Goal: Information Seeking & Learning: Learn about a topic

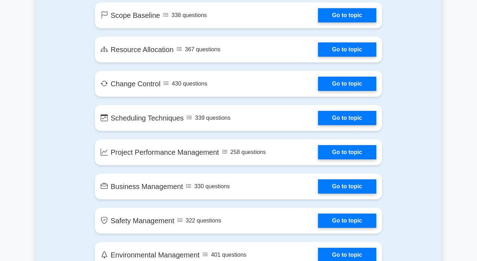
scroll to position [1131, 0]
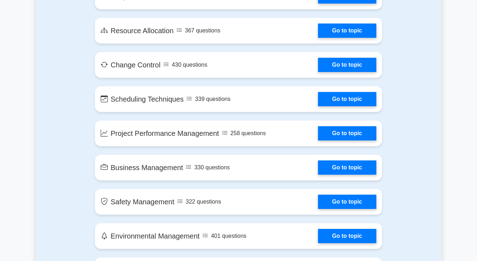
drag, startPoint x: 476, startPoint y: 122, endPoint x: 473, endPoint y: 144, distance: 21.6
click at [473, 144] on main "Ace Your PMP Exam with Confidence Join 10,000+ successful Project Management Pr…" at bounding box center [238, 203] width 477 height 2623
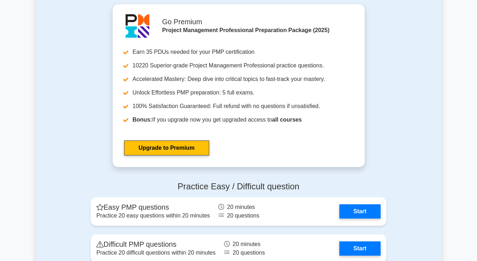
scroll to position [1852, 0]
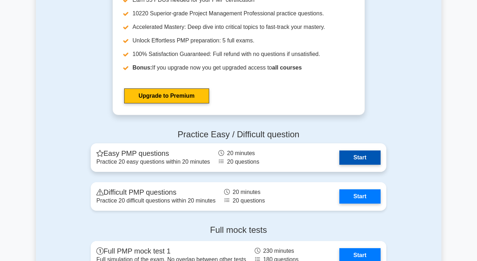
click at [347, 157] on link "Start" at bounding box center [360, 157] width 41 height 14
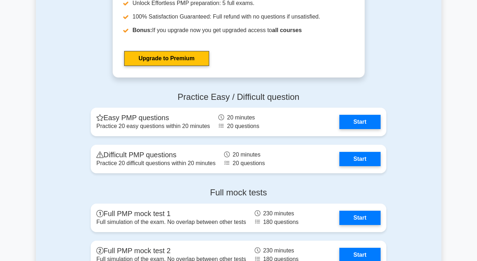
scroll to position [1885, 0]
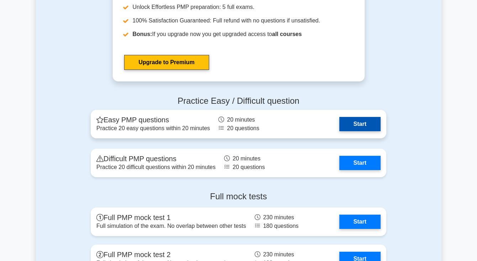
click at [366, 130] on link "Start" at bounding box center [360, 124] width 41 height 14
click at [363, 123] on link "Start" at bounding box center [360, 124] width 41 height 14
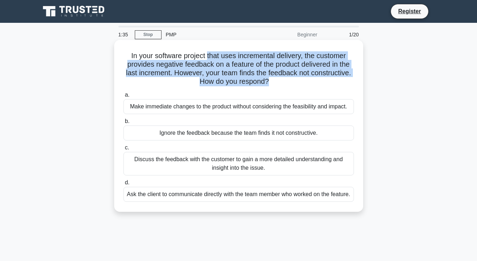
drag, startPoint x: 209, startPoint y: 59, endPoint x: 267, endPoint y: 82, distance: 62.2
click at [267, 82] on h5 "In your software project that uses incremental delivery, the customer provides …" at bounding box center [239, 68] width 232 height 35
click at [216, 77] on h5 "In your software project that uses incremental delivery, the customer provides …" at bounding box center [239, 68] width 232 height 35
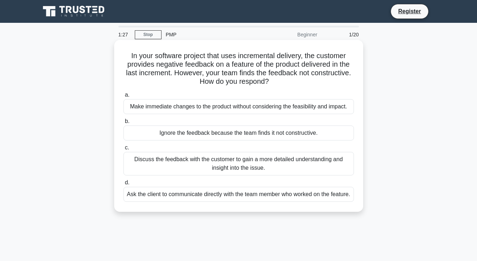
drag, startPoint x: 206, startPoint y: 74, endPoint x: 280, endPoint y: 83, distance: 74.2
click at [280, 83] on h5 "In your software project that uses incremental delivery, the customer provides …" at bounding box center [239, 68] width 232 height 35
click at [229, 106] on div "Make immediate changes to the product without considering the feasibility and i…" at bounding box center [239, 106] width 231 height 15
click at [124, 97] on input "a. Make immediate changes to the product without considering the feasibility an…" at bounding box center [124, 95] width 0 height 5
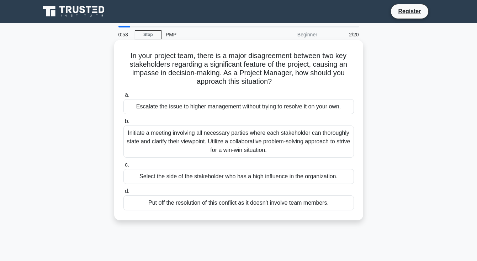
click at [175, 142] on div "Initiate a meeting involving all necessary parties where each stakeholder can t…" at bounding box center [239, 141] width 231 height 32
click at [124, 124] on input "b. Initiate a meeting involving all necessary parties where each stakeholder ca…" at bounding box center [124, 121] width 0 height 5
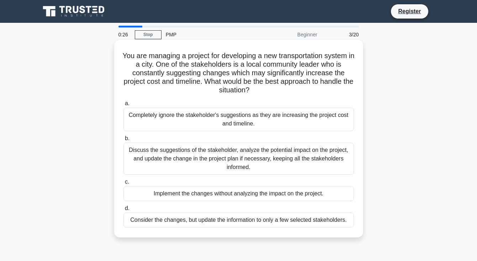
click at [242, 163] on div "Discuss the suggestions of the stakeholder, analyze the potential impact on the…" at bounding box center [239, 158] width 231 height 32
click at [124, 141] on input "b. Discuss the suggestions of the stakeholder, analyze the potential impact on …" at bounding box center [124, 138] width 0 height 5
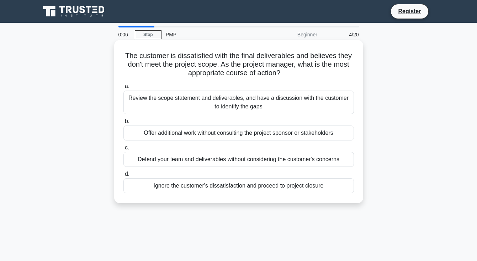
click at [235, 113] on div "Review the scope statement and deliverables, and have a discussion with the cus…" at bounding box center [239, 102] width 231 height 24
click at [124, 89] on input "a. Review the scope statement and deliverables, and have a discussion with the …" at bounding box center [124, 86] width 0 height 5
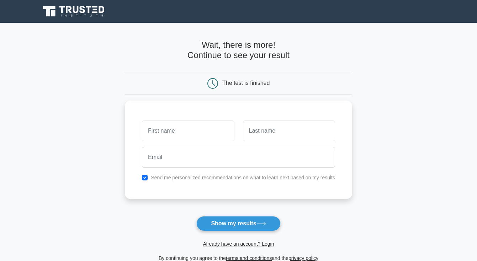
click at [248, 83] on div "The test is finished" at bounding box center [246, 83] width 47 height 6
click at [232, 225] on button "Show my results" at bounding box center [239, 223] width 84 height 15
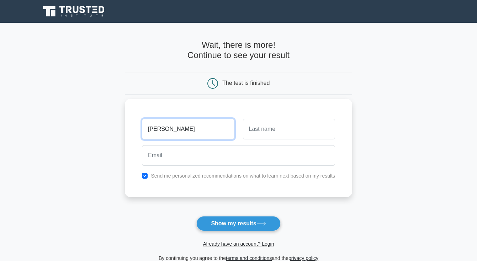
type input "[PERSON_NAME]"
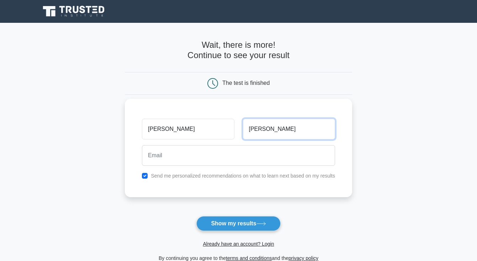
type input "[PERSON_NAME]"
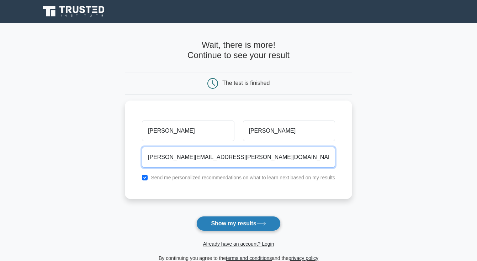
type input "doris.varinia@Kyndryl.com"
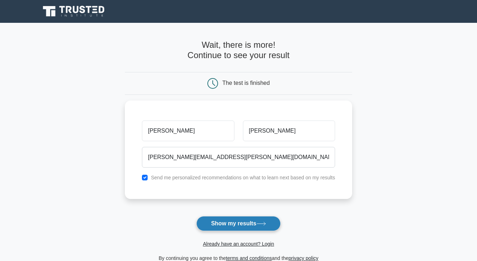
click at [217, 220] on button "Show my results" at bounding box center [239, 223] width 84 height 15
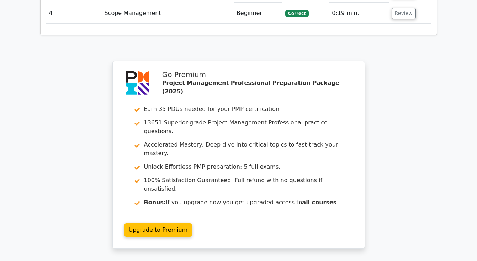
scroll to position [914, 0]
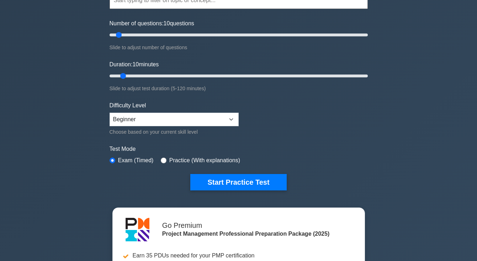
scroll to position [35, 0]
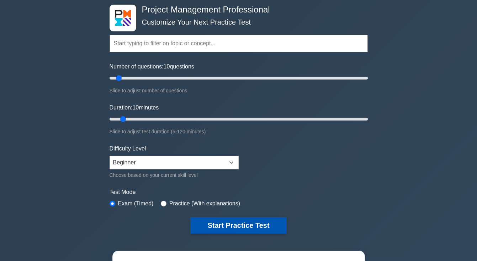
click at [219, 223] on button "Start Practice Test" at bounding box center [238, 225] width 96 height 16
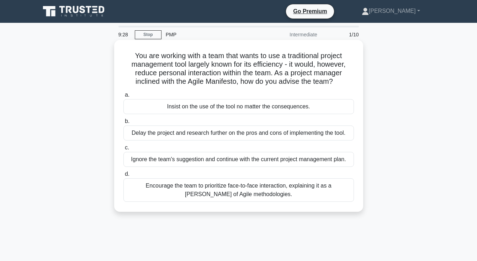
click at [234, 191] on div "Encourage the team to prioritize face-to-face interaction, explaining it as a […" at bounding box center [239, 190] width 231 height 24
click at [124, 176] on input "d. Encourage the team to prioritize face-to-face interaction, explaining it as …" at bounding box center [124, 174] width 0 height 5
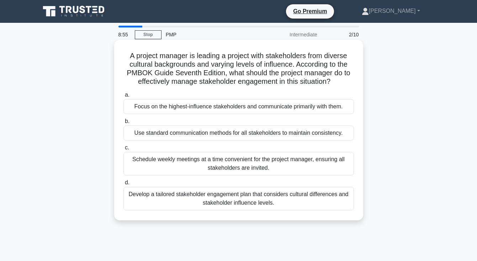
click at [246, 167] on div "Schedule weekly meetings at a time convenient for the project manager, ensuring…" at bounding box center [239, 164] width 231 height 24
click at [124, 150] on input "c. Schedule weekly meetings at a time convenient for the project manager, ensur…" at bounding box center [124, 147] width 0 height 5
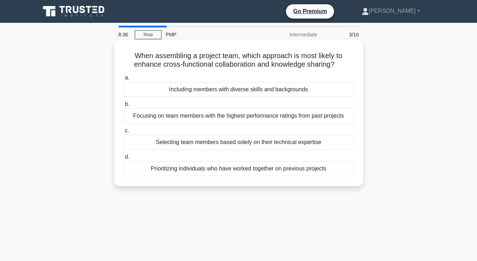
click at [244, 90] on div "Including members with diverse skills and backgrounds" at bounding box center [239, 89] width 231 height 15
click at [124, 80] on input "a. Including members with diverse skills and backgrounds" at bounding box center [124, 77] width 0 height 5
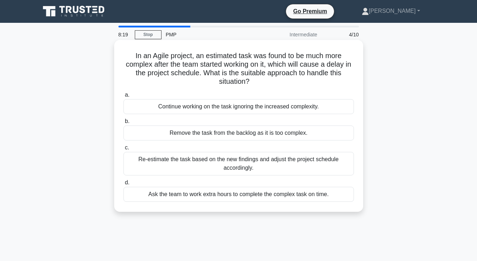
click at [245, 168] on div "Re-estimate the task based on the new findings and adjust the project schedule …" at bounding box center [239, 164] width 231 height 24
click at [124, 150] on input "c. Re-estimate the task based on the new findings and adjust the project schedu…" at bounding box center [124, 147] width 0 height 5
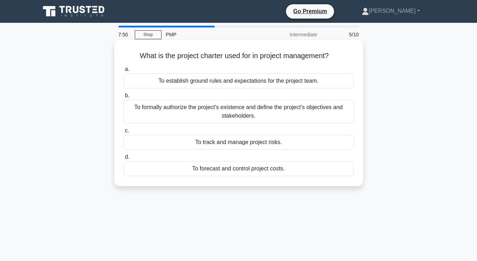
click at [236, 82] on div "To establish ground rules and expectations for the project team." at bounding box center [239, 80] width 231 height 15
click at [124, 72] on input "a. To establish ground rules and expectations for the project team." at bounding box center [124, 69] width 0 height 5
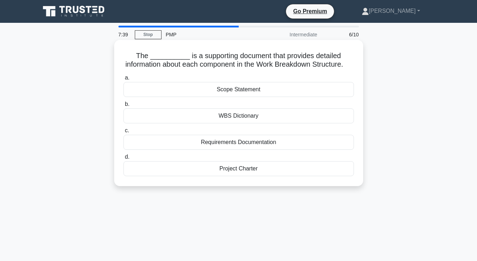
click at [255, 117] on div "WBS Dictionary" at bounding box center [239, 115] width 231 height 15
click at [124, 106] on input "b. WBS Dictionary" at bounding box center [124, 104] width 0 height 5
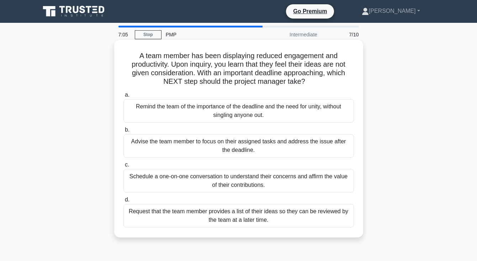
click at [233, 181] on div "Schedule a one-on-one conversation to understand their concerns and affirm the …" at bounding box center [239, 181] width 231 height 24
click at [124, 167] on input "c. Schedule a one-on-one conversation to understand their concerns and affirm t…" at bounding box center [124, 164] width 0 height 5
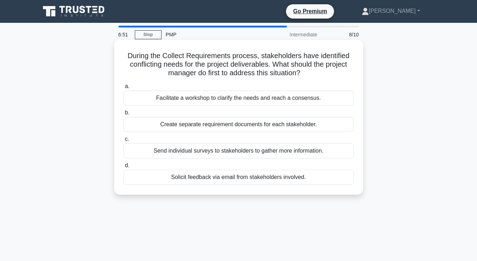
click at [273, 99] on div "Facilitate a workshop to clarify the needs and reach a consensus." at bounding box center [239, 97] width 231 height 15
click at [124, 89] on input "a. Facilitate a workshop to clarify the needs and reach a consensus." at bounding box center [124, 86] width 0 height 5
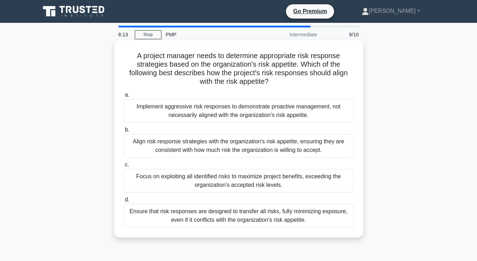
click at [274, 149] on div "Align risk response strategies with the organization's risk appetite, ensuring …" at bounding box center [239, 146] width 231 height 24
click at [124, 132] on input "b. Align risk response strategies with the organization's risk appetite, ensuri…" at bounding box center [124, 129] width 0 height 5
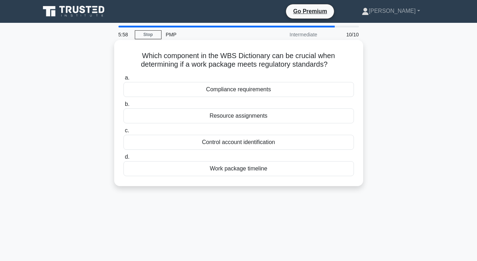
click at [234, 172] on div "Work package timeline" at bounding box center [239, 168] width 231 height 15
click at [124, 159] on input "d. Work package timeline" at bounding box center [124, 157] width 0 height 5
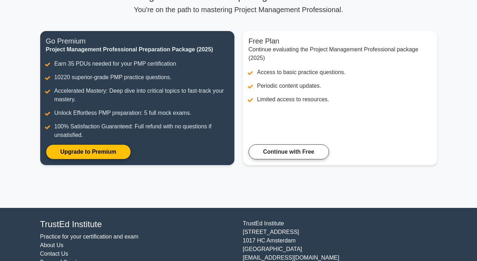
scroll to position [70, 0]
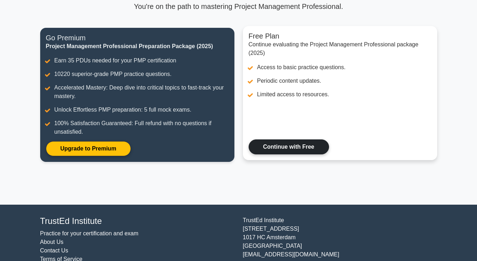
click at [302, 139] on link "Continue with Free" at bounding box center [289, 146] width 80 height 15
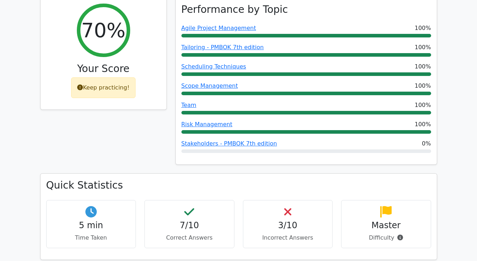
scroll to position [296, 0]
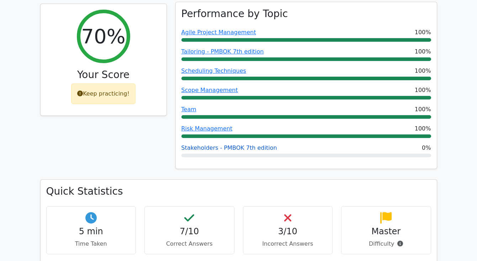
click at [250, 144] on link "Stakeholders - PMBOK 7th edition" at bounding box center [230, 147] width 96 height 7
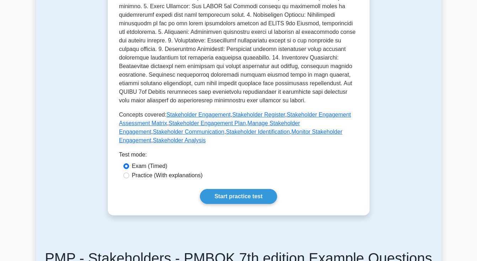
scroll to position [273, 0]
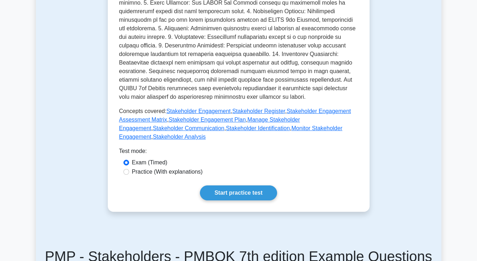
click at [169, 172] on label "Practice (With explanations)" at bounding box center [167, 171] width 71 height 9
click at [129, 172] on input "Practice (With explanations)" at bounding box center [127, 172] width 6 height 6
radio input "true"
click at [242, 194] on link "Start practice test" at bounding box center [238, 192] width 77 height 15
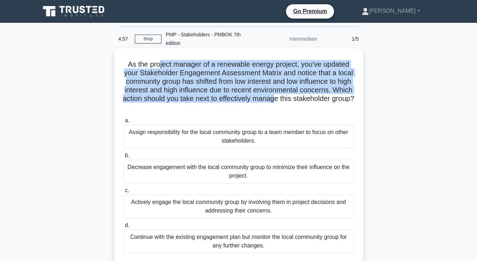
drag, startPoint x: 160, startPoint y: 54, endPoint x: 274, endPoint y: 87, distance: 118.8
click at [274, 87] on h5 "As the project manager of a renewable energy project, you've updated your Stake…" at bounding box center [239, 86] width 232 height 52
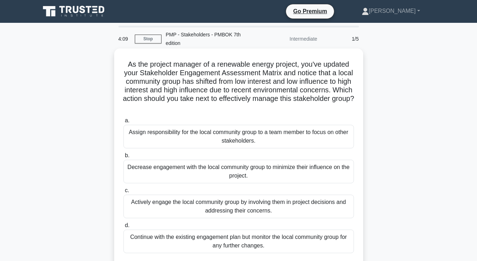
click at [243, 238] on div "Continue with the existing engagement plan but monitor the local community grou…" at bounding box center [239, 241] width 231 height 24
click at [124, 228] on input "d. Continue with the existing engagement plan but monitor the local community g…" at bounding box center [124, 225] width 0 height 5
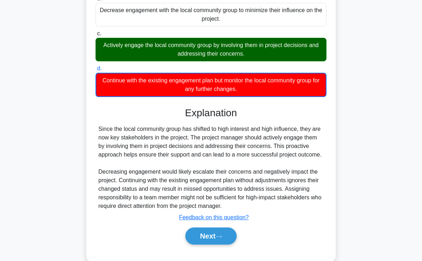
scroll to position [162, 0]
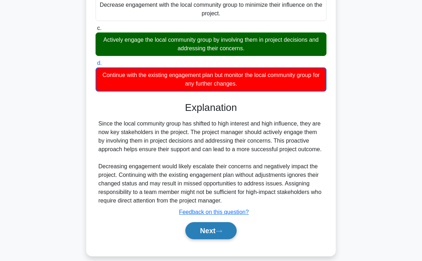
click at [213, 222] on button "Next" at bounding box center [210, 230] width 51 height 17
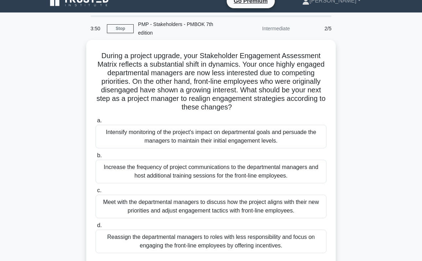
scroll to position [10, 0]
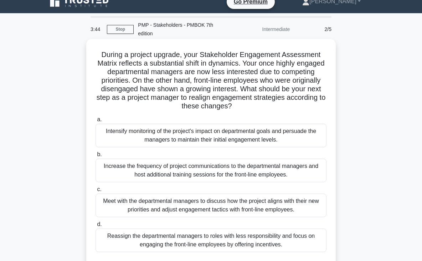
drag, startPoint x: 198, startPoint y: 55, endPoint x: 246, endPoint y: 99, distance: 65.3
click at [246, 99] on h5 "During a project upgrade, your Stakeholder Engagement Assessment Matrix reflect…" at bounding box center [211, 80] width 232 height 61
click at [230, 199] on div "Meet with the departmental managers to discuss how the project aligns with thei…" at bounding box center [210, 205] width 231 height 24
click at [95, 192] on input "c. Meet with the departmental managers to discuss how the project aligns with t…" at bounding box center [95, 189] width 0 height 5
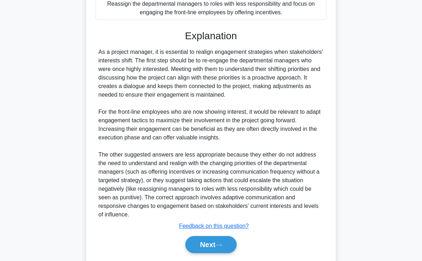
scroll to position [247, 0]
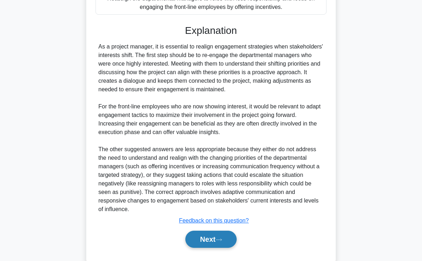
click at [234, 230] on button "Next" at bounding box center [210, 238] width 51 height 17
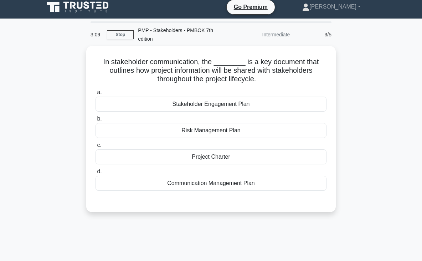
scroll to position [5, 0]
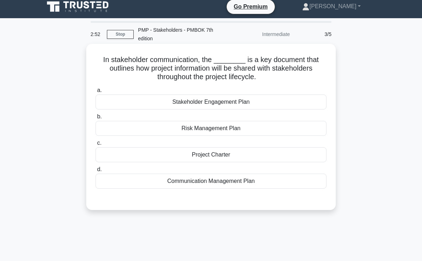
click at [204, 149] on div "Project Charter" at bounding box center [210, 154] width 231 height 15
click at [95, 145] on input "c. Project Charter" at bounding box center [95, 143] width 0 height 5
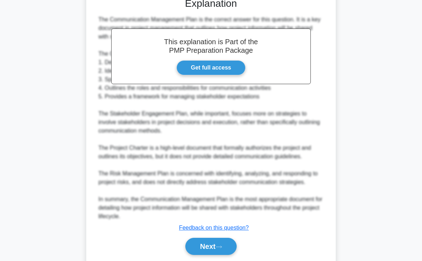
scroll to position [209, 0]
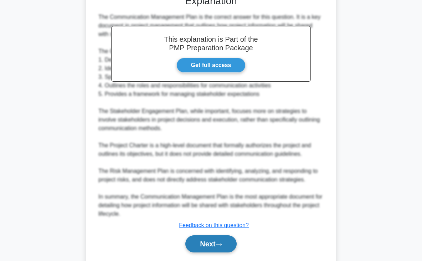
click at [215, 235] on button "Next" at bounding box center [210, 243] width 51 height 17
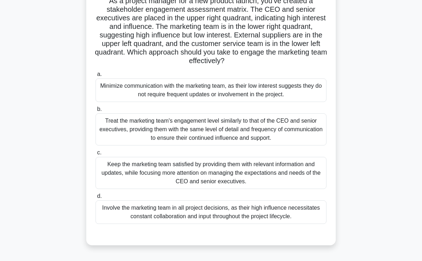
scroll to position [67, 0]
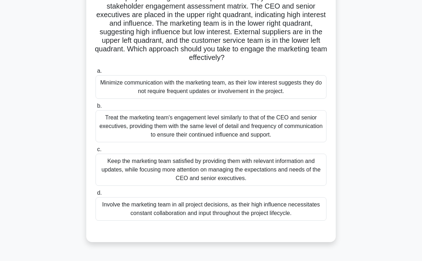
drag, startPoint x: 280, startPoint y: 22, endPoint x: 277, endPoint y: 49, distance: 27.2
click at [277, 49] on h5 "As a project manager for a new product launch, you've created a stakeholder eng…" at bounding box center [211, 27] width 232 height 69
click at [242, 200] on div "Involve the marketing team in all project decisions, as their high influence ne…" at bounding box center [210, 209] width 231 height 24
click at [95, 195] on input "d. Involve the marketing team in all project decisions, as their high influence…" at bounding box center [95, 192] width 0 height 5
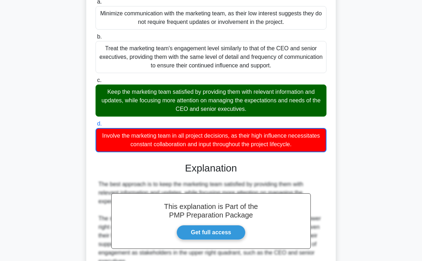
scroll to position [141, 0]
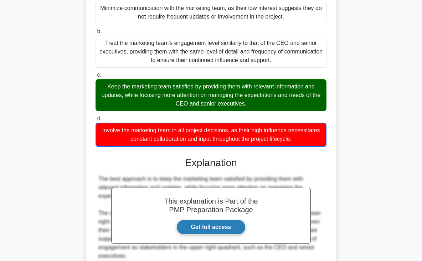
click at [204, 220] on link "Get full access" at bounding box center [210, 226] width 69 height 15
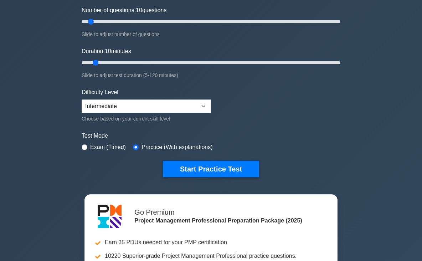
scroll to position [83, 0]
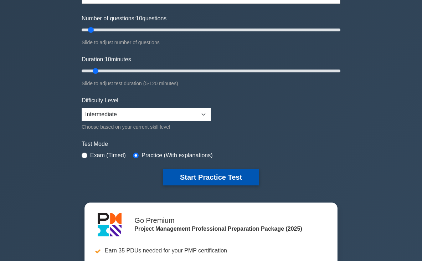
click at [231, 178] on button "Start Practice Test" at bounding box center [211, 177] width 96 height 16
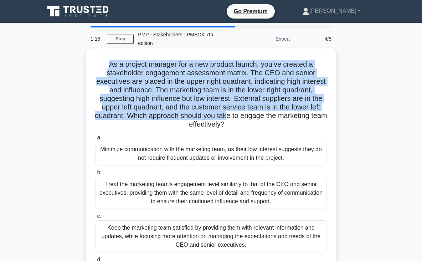
drag, startPoint x: 167, startPoint y: 51, endPoint x: 233, endPoint y: 109, distance: 88.6
click at [233, 109] on div "As a project manager for a new product launch, you've created a stakeholder eng…" at bounding box center [211, 178] width 244 height 254
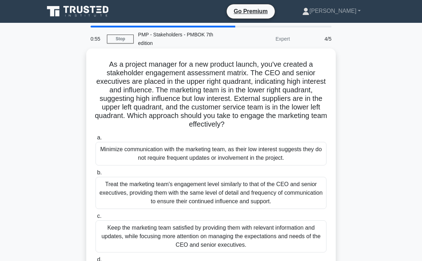
click at [206, 224] on div "Keep the marketing team satisfied by providing them with relevant information a…" at bounding box center [210, 236] width 231 height 32
click at [95, 218] on input "c. Keep the marketing team satisfied by providing them with relevant informatio…" at bounding box center [95, 216] width 0 height 5
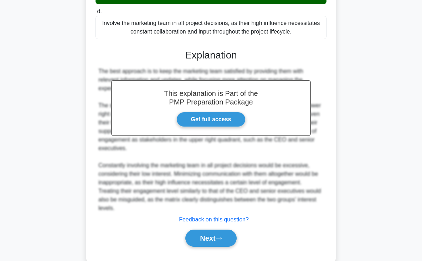
scroll to position [255, 0]
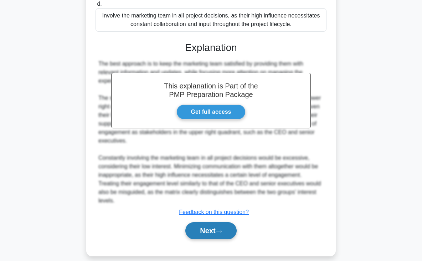
click at [226, 222] on button "Next" at bounding box center [210, 230] width 51 height 17
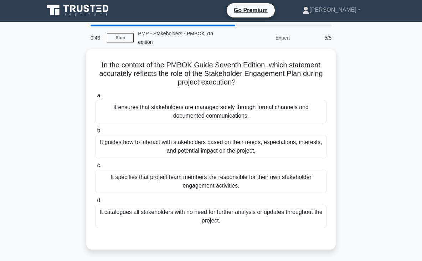
scroll to position [1, 0]
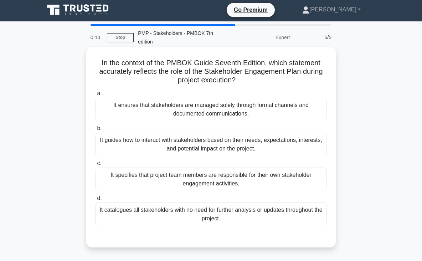
click at [210, 134] on div "It guides how to interact with stakeholders based on their needs, expectations,…" at bounding box center [210, 144] width 231 height 24
click at [95, 131] on input "b. It guides how to interact with stakeholders based on their needs, expectatio…" at bounding box center [95, 128] width 0 height 5
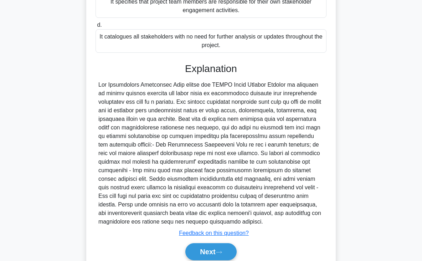
scroll to position [190, 0]
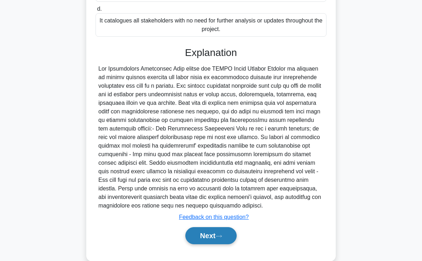
click at [226, 227] on button "Next" at bounding box center [210, 235] width 51 height 17
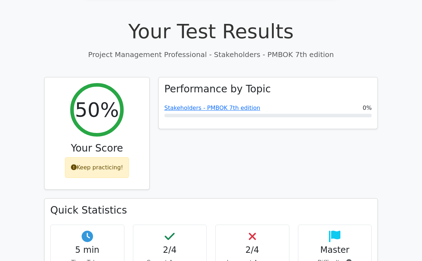
scroll to position [218, 0]
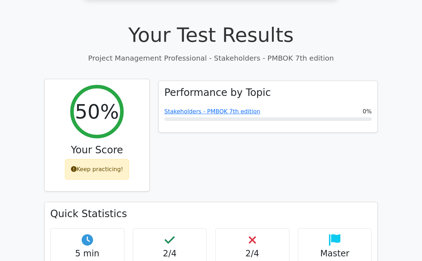
click at [98, 159] on div "Keep practicing!" at bounding box center [97, 169] width 64 height 21
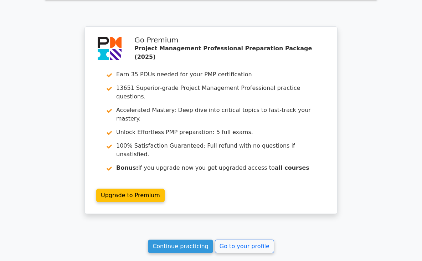
scroll to position [1029, 0]
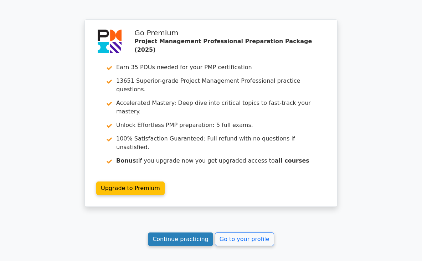
click at [201, 232] on link "Continue practicing" at bounding box center [180, 239] width 65 height 14
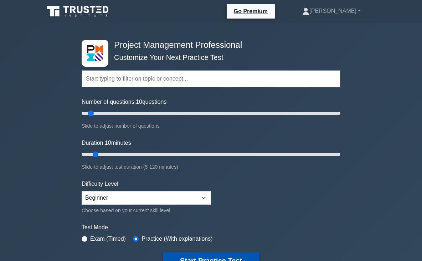
click at [200, 256] on button "Start Practice Test" at bounding box center [211, 260] width 96 height 16
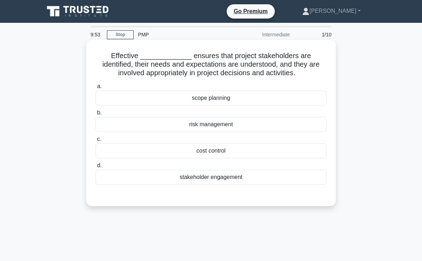
click at [191, 178] on div "stakeholder engagement" at bounding box center [210, 176] width 231 height 15
click at [95, 168] on input "d. stakeholder engagement" at bounding box center [95, 165] width 0 height 5
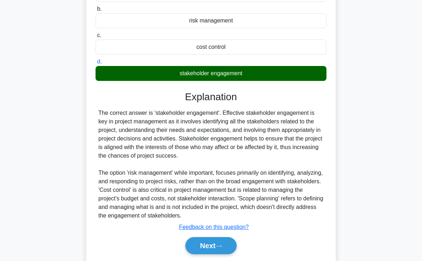
scroll to position [127, 0]
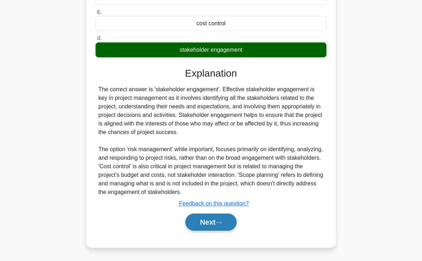
click at [201, 220] on button "Next" at bounding box center [210, 221] width 51 height 17
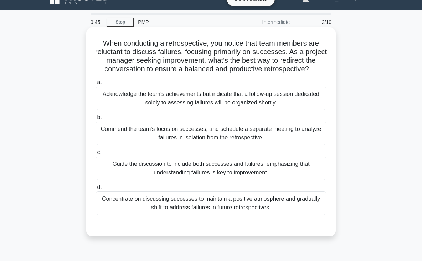
scroll to position [11, 0]
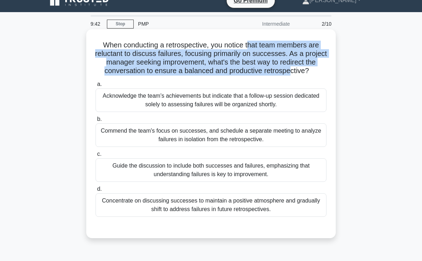
drag, startPoint x: 249, startPoint y: 45, endPoint x: 290, endPoint y: 71, distance: 48.7
click at [290, 71] on h5 "When conducting a retrospective, you notice that team members are reluctant to …" at bounding box center [211, 58] width 232 height 35
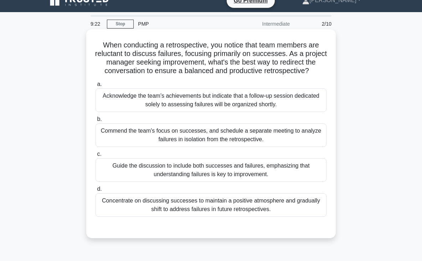
click at [262, 176] on div "Guide the discussion to include both successes and failures, emphasizing that u…" at bounding box center [210, 170] width 231 height 24
click at [95, 156] on input "c. Guide the discussion to include both successes and failures, emphasizing tha…" at bounding box center [95, 154] width 0 height 5
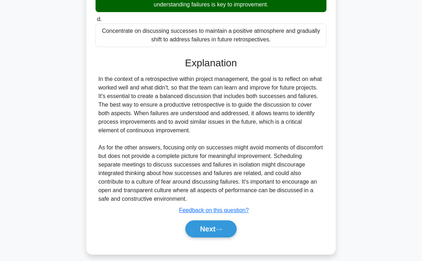
scroll to position [187, 0]
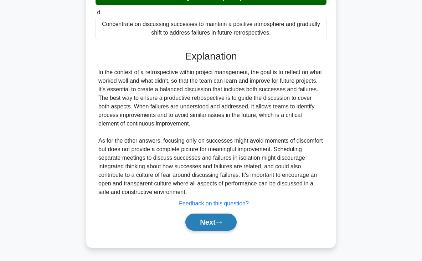
click at [197, 222] on button "Next" at bounding box center [210, 221] width 51 height 17
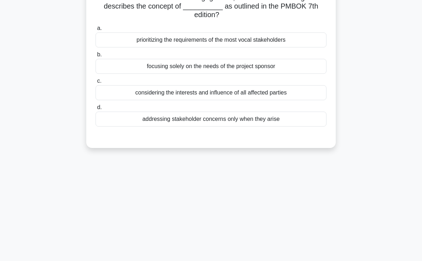
scroll to position [0, 0]
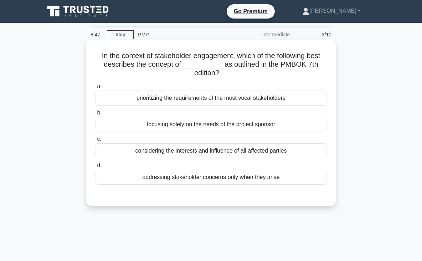
click at [229, 153] on div "considering the interests and influence of all affected parties" at bounding box center [210, 150] width 231 height 15
click at [95, 141] on input "c. considering the interests and influence of all affected parties" at bounding box center [95, 139] width 0 height 5
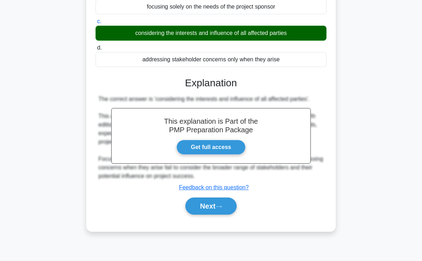
scroll to position [124, 0]
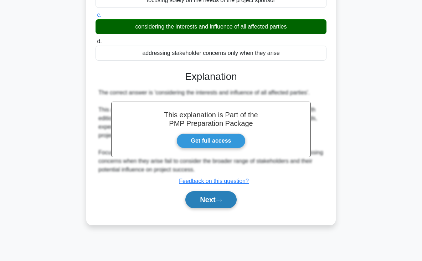
click at [209, 199] on button "Next" at bounding box center [210, 199] width 51 height 17
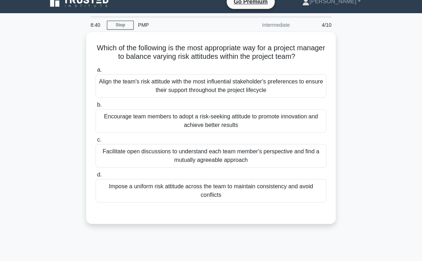
scroll to position [5, 0]
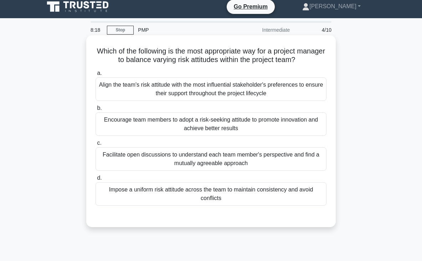
click at [195, 160] on div "Facilitate open discussions to understand each team member's perspective and fi…" at bounding box center [210, 159] width 231 height 24
click at [95, 145] on input "c. Facilitate open discussions to understand each team member's perspective and…" at bounding box center [95, 143] width 0 height 5
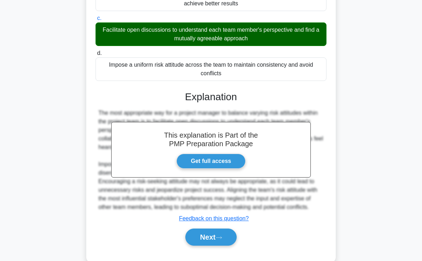
scroll to position [131, 0]
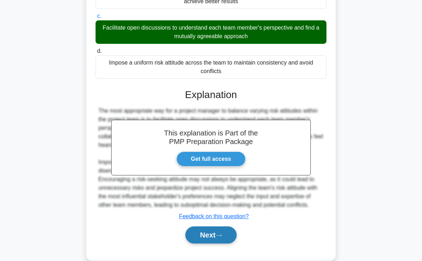
click at [209, 233] on button "Next" at bounding box center [210, 234] width 51 height 17
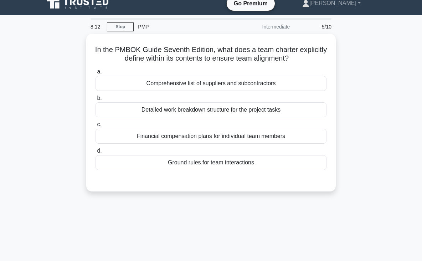
scroll to position [7, 0]
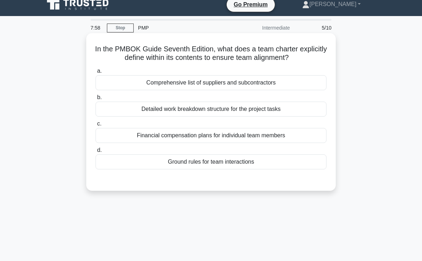
click at [187, 110] on div "Detailed work breakdown structure for the project tasks" at bounding box center [210, 108] width 231 height 15
click at [95, 100] on input "b. Detailed work breakdown structure for the project tasks" at bounding box center [95, 97] width 0 height 5
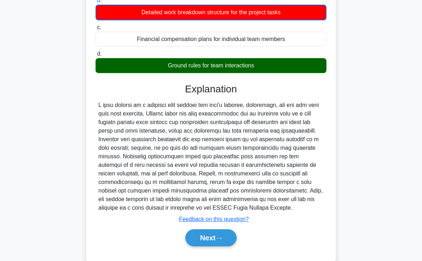
scroll to position [124, 0]
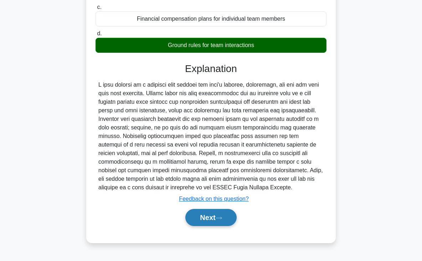
click at [218, 216] on button "Next" at bounding box center [210, 217] width 51 height 17
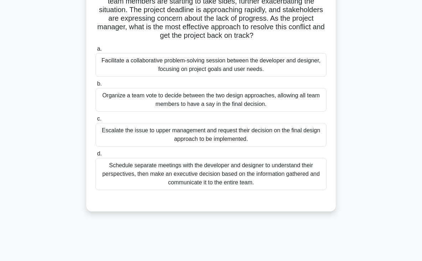
scroll to position [92, 0]
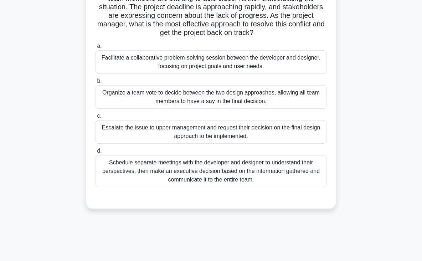
click at [240, 62] on div "Facilitate a collaborative problem-solving session between the developer and de…" at bounding box center [210, 62] width 231 height 24
click at [95, 48] on input "a. Facilitate a collaborative problem-solving session between the developer and…" at bounding box center [95, 46] width 0 height 5
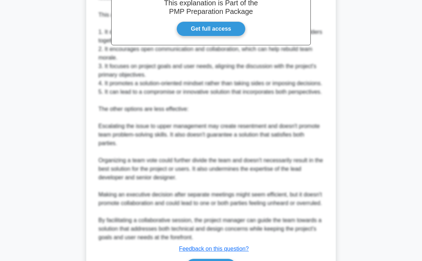
scroll to position [383, 0]
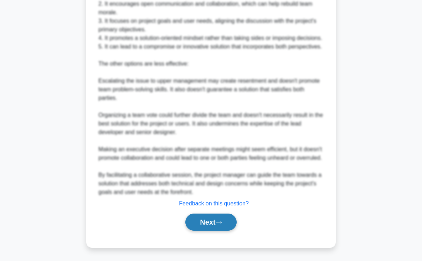
click at [212, 219] on button "Next" at bounding box center [210, 221] width 51 height 17
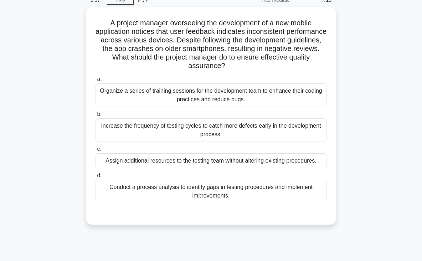
scroll to position [33, 0]
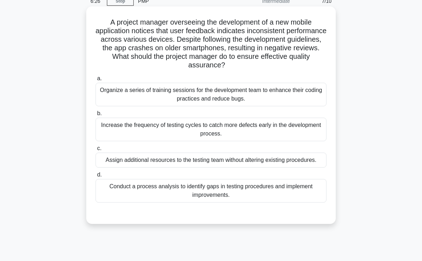
click at [200, 184] on div "Conduct a process analysis to identify gaps in testing procedures and implement…" at bounding box center [210, 191] width 231 height 24
click at [95, 177] on input "d. Conduct a process analysis to identify gaps in testing procedures and implem…" at bounding box center [95, 174] width 0 height 5
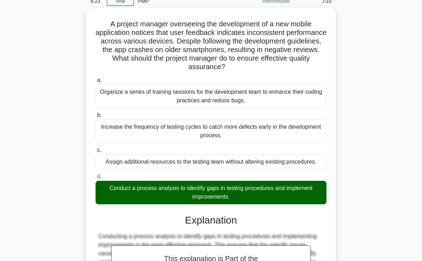
scroll to position [144, 0]
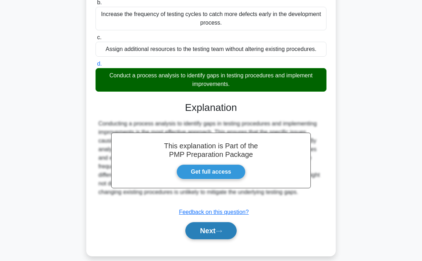
click at [215, 222] on button "Next" at bounding box center [210, 230] width 51 height 17
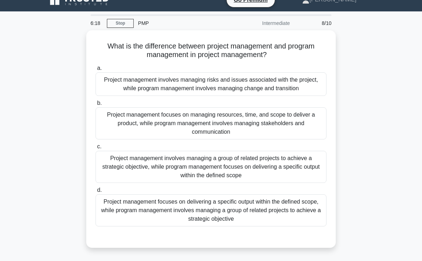
scroll to position [9, 0]
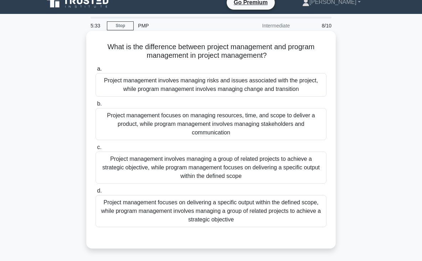
click at [250, 215] on div "Project management focuses on delivering a specific output within the defined s…" at bounding box center [210, 211] width 231 height 32
click at [95, 193] on input "d. Project management focuses on delivering a specific output within the define…" at bounding box center [95, 190] width 0 height 5
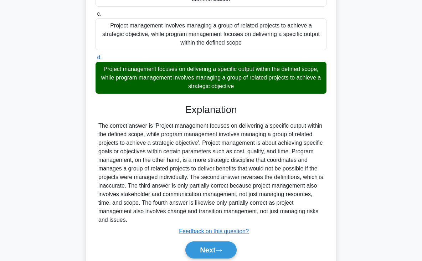
scroll to position [165, 0]
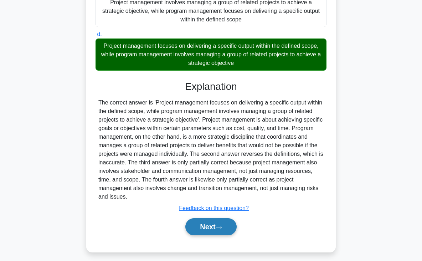
click at [215, 227] on button "Next" at bounding box center [210, 226] width 51 height 17
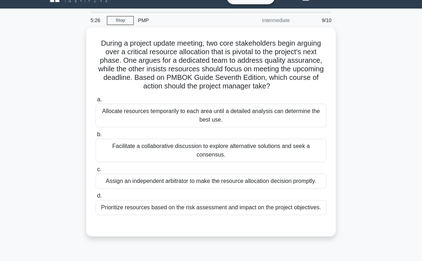
scroll to position [12, 0]
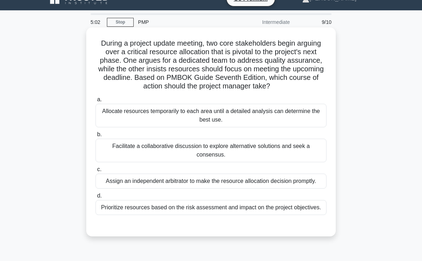
click at [218, 148] on div "Facilitate a collaborative discussion to explore alternative solutions and seek…" at bounding box center [210, 151] width 231 height 24
click at [95, 137] on input "b. Facilitate a collaborative discussion to explore alternative solutions and s…" at bounding box center [95, 134] width 0 height 5
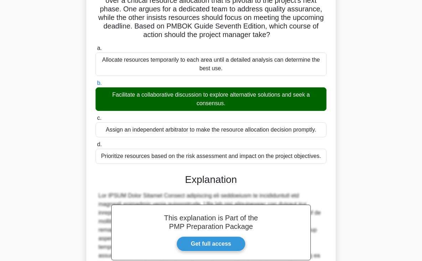
scroll to position [195, 0]
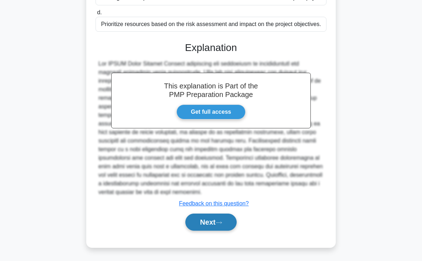
click at [199, 224] on button "Next" at bounding box center [210, 221] width 51 height 17
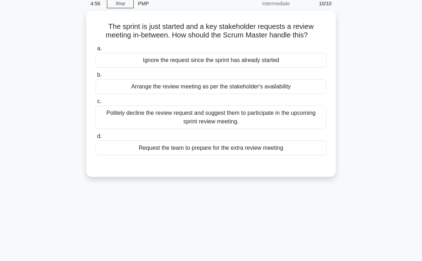
scroll to position [0, 0]
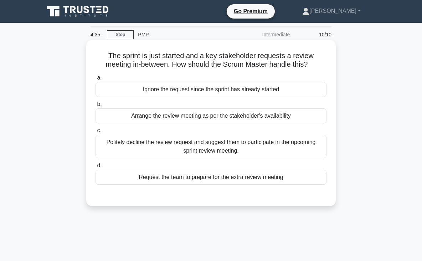
click at [225, 119] on div "Arrange the review meeting as per the stakeholder's availability" at bounding box center [210, 115] width 231 height 15
click at [95, 106] on input "b. Arrange the review meeting as per the stakeholder's availability" at bounding box center [95, 104] width 0 height 5
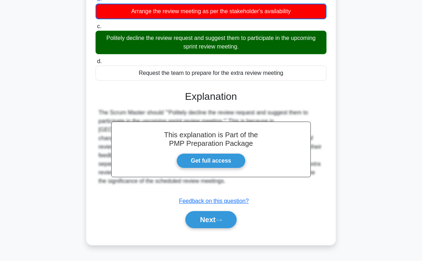
scroll to position [114, 0]
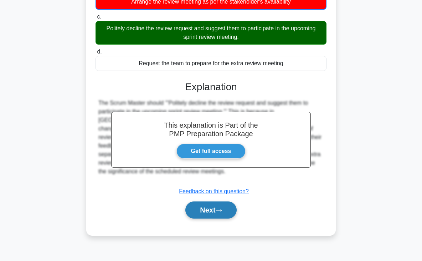
click at [203, 215] on button "Next" at bounding box center [210, 209] width 51 height 17
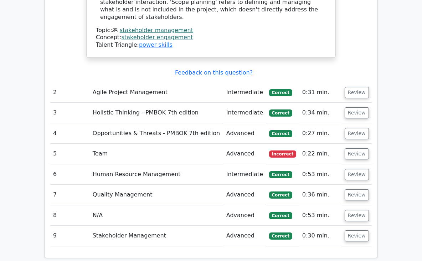
scroll to position [847, 0]
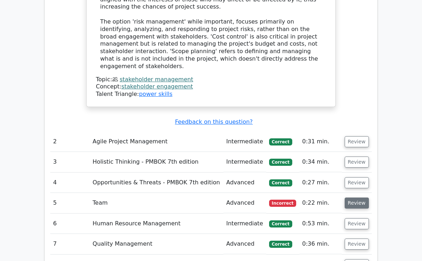
click at [350, 197] on button "Review" at bounding box center [356, 202] width 24 height 11
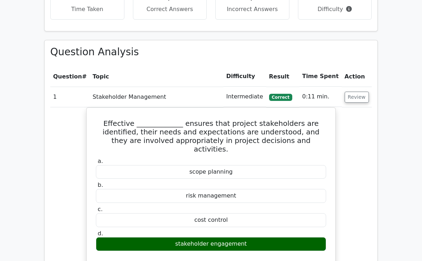
scroll to position [515, 0]
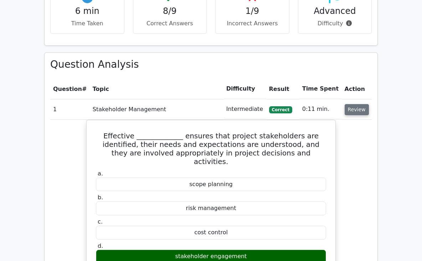
click at [346, 104] on button "Review" at bounding box center [356, 109] width 24 height 11
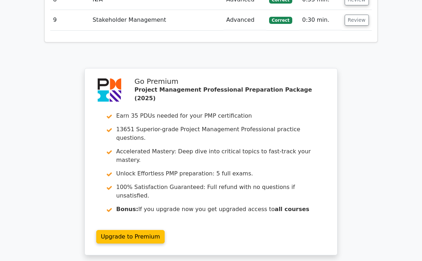
scroll to position [1131, 0]
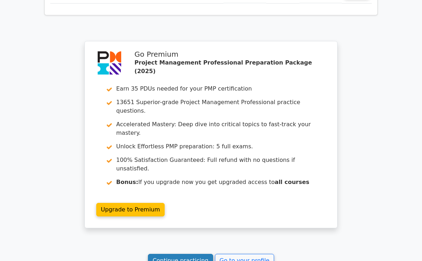
click at [197, 254] on link "Continue practicing" at bounding box center [180, 261] width 65 height 14
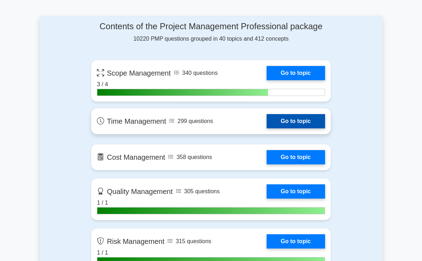
scroll to position [460, 0]
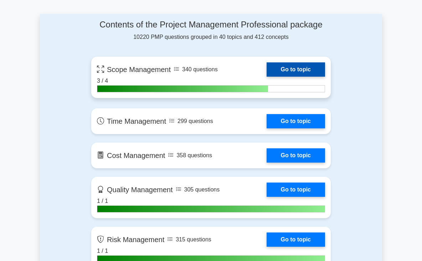
click at [294, 69] on link "Go to topic" at bounding box center [295, 69] width 58 height 14
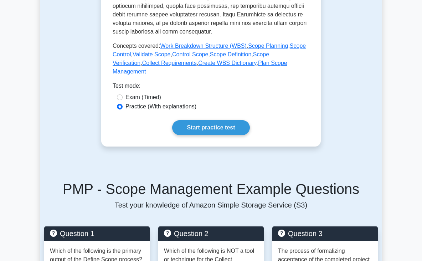
scroll to position [339, 0]
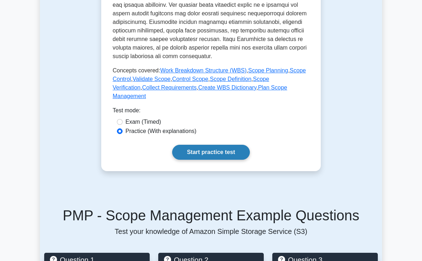
click at [213, 145] on link "Start practice test" at bounding box center [210, 152] width 77 height 15
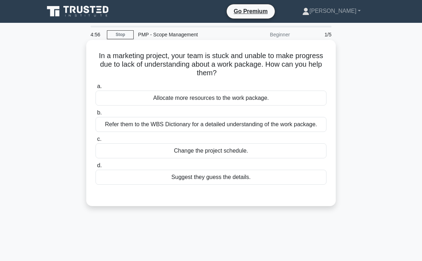
drag, startPoint x: 161, startPoint y: 56, endPoint x: 261, endPoint y: 73, distance: 101.6
click at [261, 73] on h5 "In a marketing project, your team is stuck and unable to make progress due to l…" at bounding box center [211, 64] width 232 height 26
drag, startPoint x: 219, startPoint y: 99, endPoint x: 329, endPoint y: 57, distance: 118.0
click at [329, 57] on div "In a marketing project, your team is stuck and unable to make progress due to l…" at bounding box center [211, 123] width 244 height 160
click at [246, 125] on div "Refer them to the WBS Dictionary for a detailed understanding of the work packa…" at bounding box center [210, 124] width 231 height 15
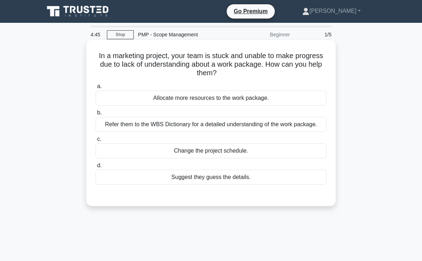
click at [95, 115] on input "b. Refer them to the WBS Dictionary for a detailed understanding of the work pa…" at bounding box center [95, 112] width 0 height 5
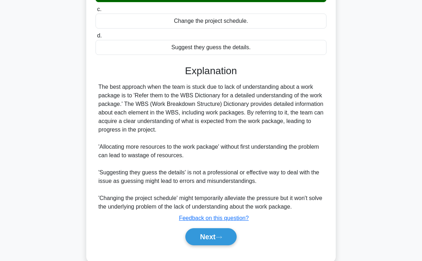
scroll to position [134, 0]
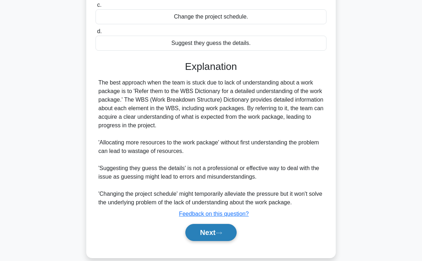
click at [195, 237] on button "Next" at bounding box center [210, 232] width 51 height 17
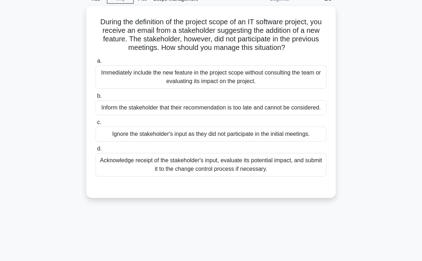
scroll to position [0, 0]
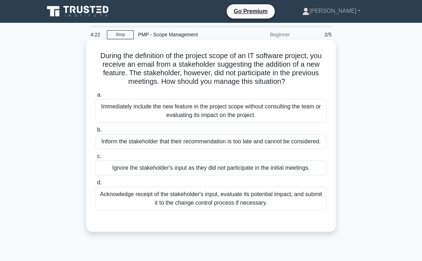
click at [241, 199] on div "Acknowledge receipt of the stakeholder's input, evaluate its potential impact, …" at bounding box center [210, 199] width 231 height 24
click at [95, 185] on input "d. Acknowledge receipt of the stakeholder's input, evaluate its potential impac…" at bounding box center [95, 182] width 0 height 5
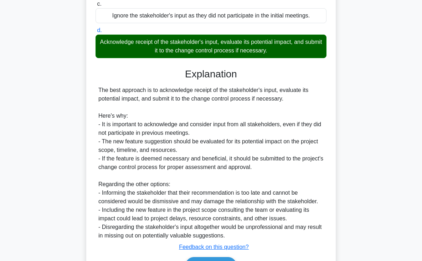
scroll to position [195, 0]
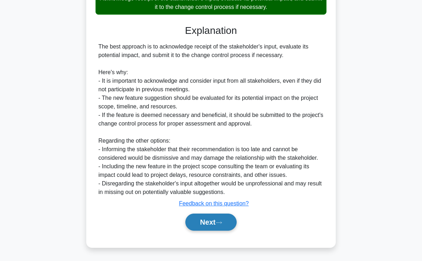
click at [201, 222] on button "Next" at bounding box center [210, 221] width 51 height 17
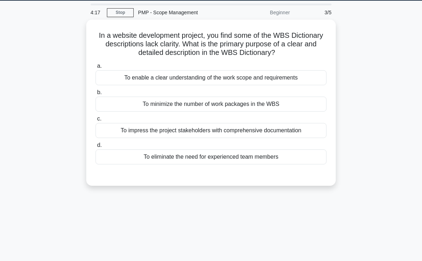
scroll to position [0, 0]
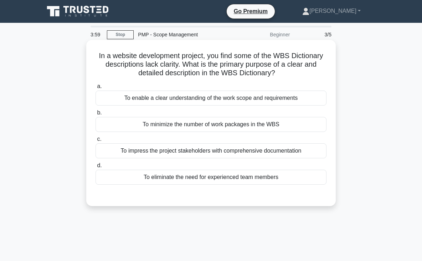
click at [199, 97] on div "To enable a clear understanding of the work scope and requirements" at bounding box center [210, 97] width 231 height 15
click at [95, 89] on input "a. To enable a clear understanding of the work scope and requirements" at bounding box center [95, 86] width 0 height 5
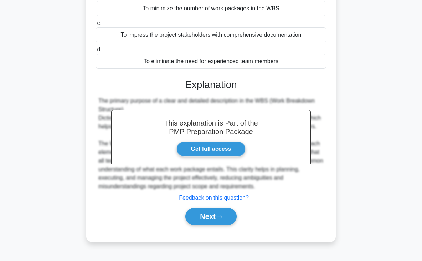
scroll to position [120, 0]
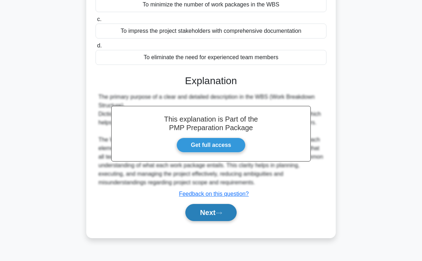
click at [207, 211] on button "Next" at bounding box center [210, 212] width 51 height 17
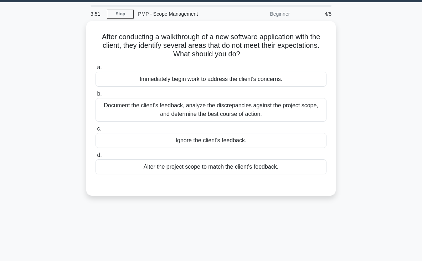
scroll to position [20, 0]
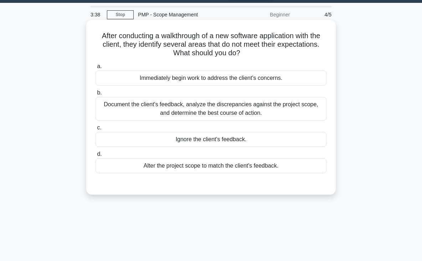
click at [255, 110] on div "Document the client's feedback, analyze the discrepancies against the project s…" at bounding box center [210, 109] width 231 height 24
click at [95, 95] on input "b. Document the client's feedback, analyze the discrepancies against the projec…" at bounding box center [95, 92] width 0 height 5
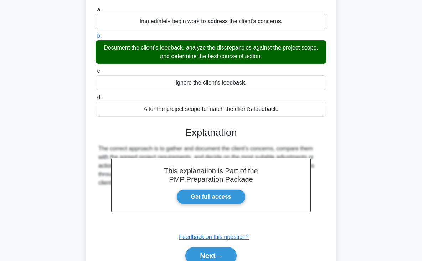
scroll to position [124, 0]
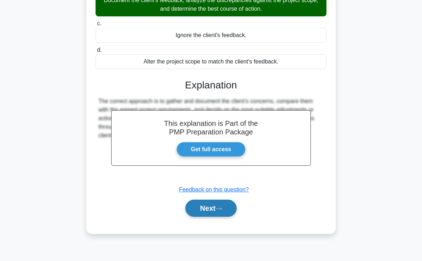
click at [236, 211] on button "Next" at bounding box center [210, 207] width 51 height 17
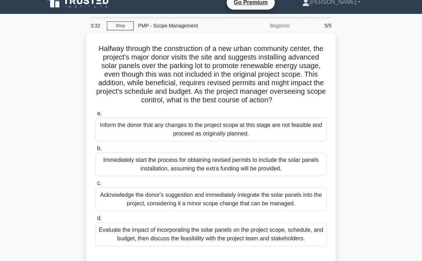
scroll to position [10, 0]
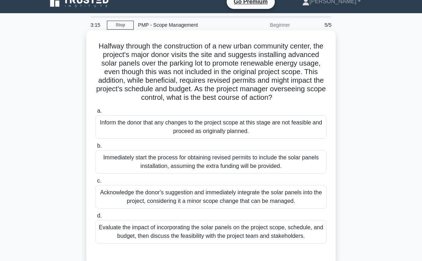
drag, startPoint x: 245, startPoint y: 90, endPoint x: 285, endPoint y: 97, distance: 40.8
click at [285, 97] on h5 "Halfway through the construction of a new urban community center, the project's…" at bounding box center [211, 72] width 232 height 61
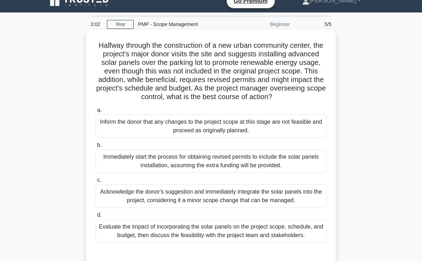
click at [203, 232] on div "Evaluate the impact of incorporating the solar panels on the project scope, sch…" at bounding box center [210, 231] width 231 height 24
click at [95, 217] on input "d. Evaluate the impact of incorporating the solar panels on the project scope, …" at bounding box center [95, 215] width 0 height 5
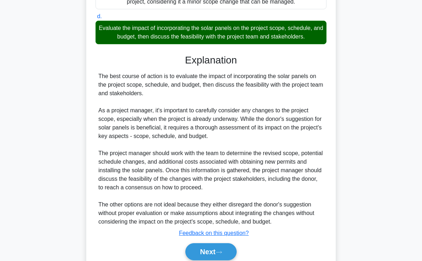
scroll to position [210, 0]
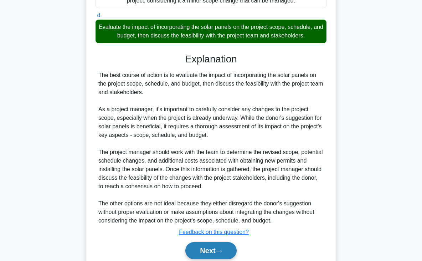
click at [200, 249] on button "Next" at bounding box center [210, 250] width 51 height 17
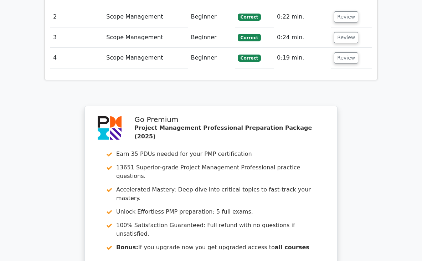
scroll to position [974, 0]
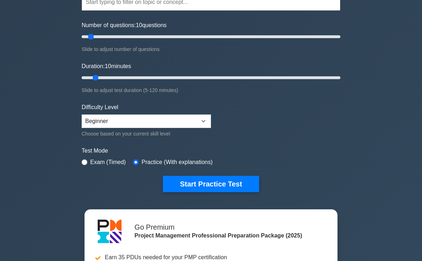
scroll to position [64, 0]
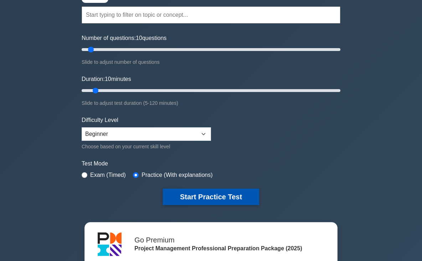
click at [190, 197] on button "Start Practice Test" at bounding box center [211, 196] width 96 height 16
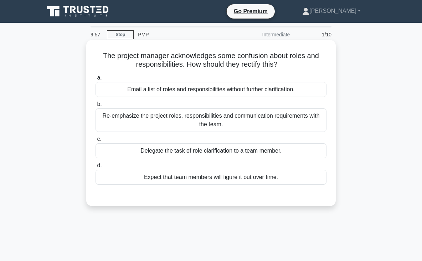
drag, startPoint x: 201, startPoint y: 55, endPoint x: 291, endPoint y: 66, distance: 91.1
click at [291, 66] on h5 "The project manager acknowledges some confusion about roles and responsibilitie…" at bounding box center [211, 60] width 232 height 18
click at [208, 118] on div "Re-emphasize the project roles, responsibilities and communication requirements…" at bounding box center [210, 120] width 231 height 24
click at [95, 106] on input "b. Re-emphasize the project roles, responsibilities and communication requireme…" at bounding box center [95, 104] width 0 height 5
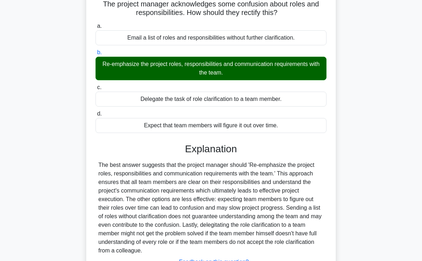
scroll to position [124, 0]
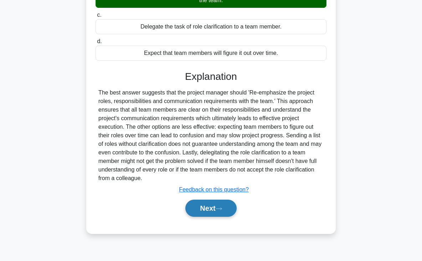
click at [213, 207] on button "Next" at bounding box center [210, 207] width 51 height 17
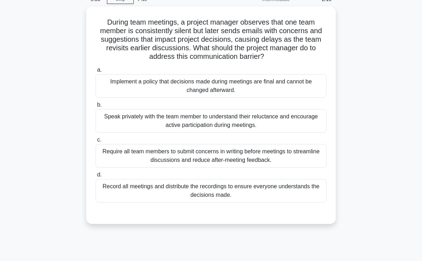
scroll to position [18, 0]
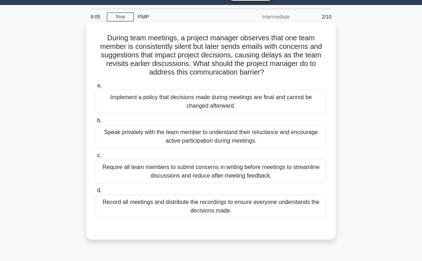
click at [208, 136] on div "Speak privately with the team member to understand their reluctance and encoura…" at bounding box center [210, 137] width 231 height 24
click at [95, 123] on input "b. Speak privately with the team member to understand their reluctance and enco…" at bounding box center [95, 120] width 0 height 5
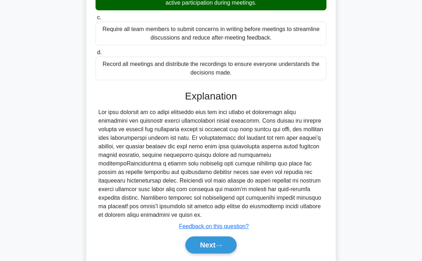
scroll to position [162, 0]
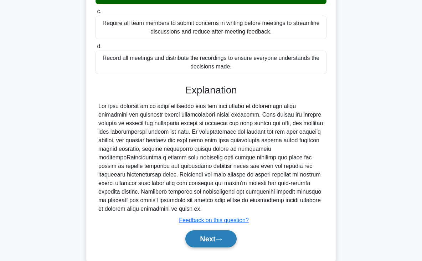
click at [215, 238] on button "Next" at bounding box center [210, 238] width 51 height 17
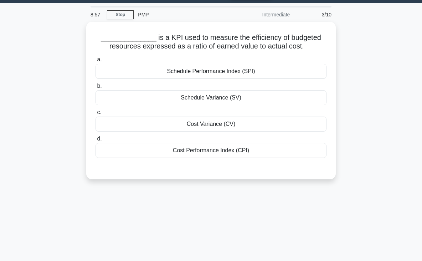
scroll to position [19, 0]
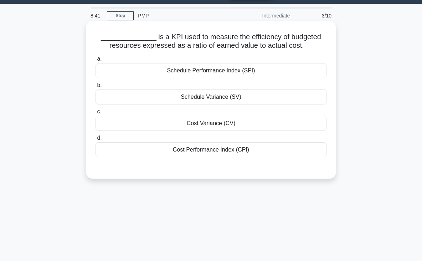
click at [192, 152] on div "Cost Performance Index (CPI)" at bounding box center [210, 149] width 231 height 15
click at [95, 140] on input "d. Cost Performance Index (CPI)" at bounding box center [95, 138] width 0 height 5
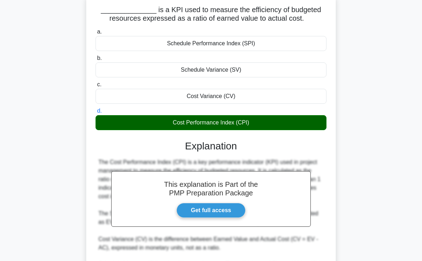
scroll to position [136, 0]
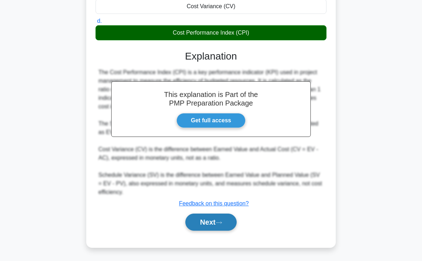
click at [200, 220] on button "Next" at bounding box center [210, 221] width 51 height 17
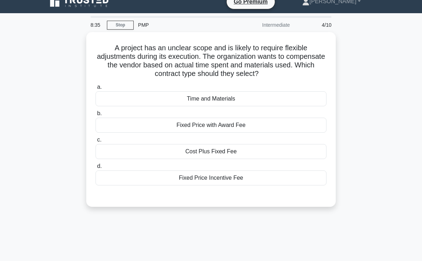
scroll to position [9, 0]
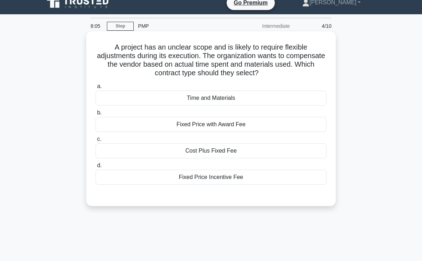
click at [216, 178] on div "Fixed Price Incentive Fee" at bounding box center [210, 176] width 231 height 15
click at [95, 168] on input "d. Fixed Price Incentive Fee" at bounding box center [95, 165] width 0 height 5
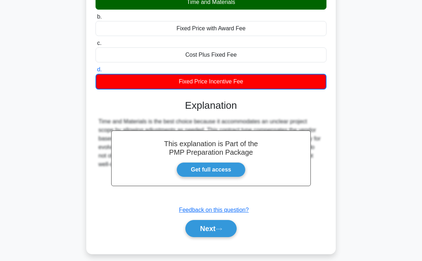
scroll to position [122, 0]
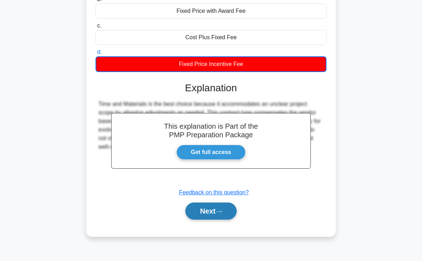
click at [222, 214] on button "Next" at bounding box center [210, 210] width 51 height 17
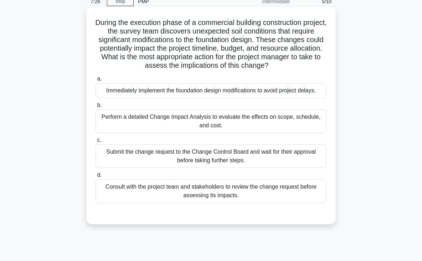
scroll to position [33, 0]
click at [211, 191] on div "Consult with the project team and stakeholders to review the change request bef…" at bounding box center [210, 191] width 231 height 24
click at [95, 177] on input "d. Consult with the project team and stakeholders to review the change request …" at bounding box center [95, 174] width 0 height 5
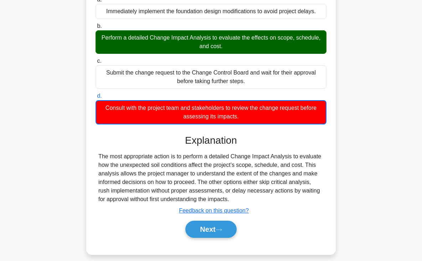
scroll to position [124, 0]
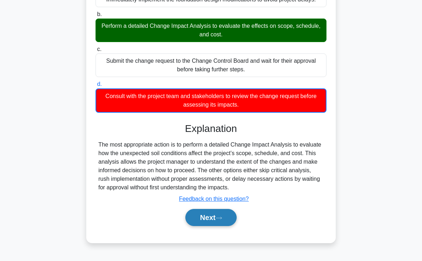
click at [207, 218] on button "Next" at bounding box center [210, 217] width 51 height 17
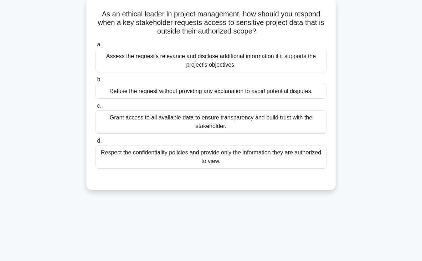
scroll to position [7, 0]
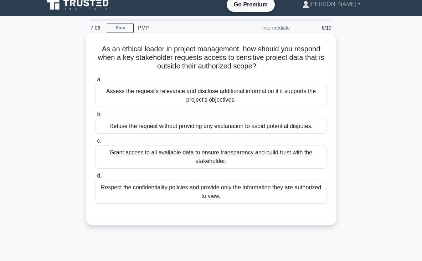
drag, startPoint x: 194, startPoint y: 48, endPoint x: 267, endPoint y: 65, distance: 75.7
click at [267, 65] on h5 "As an ethical leader in project management, how should you respond when a key s…" at bounding box center [211, 58] width 232 height 26
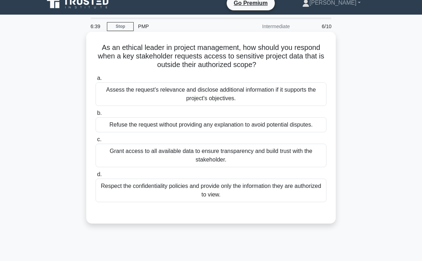
click at [205, 191] on div "Respect the confidentiality policies and provide only the information they are …" at bounding box center [210, 190] width 231 height 24
click at [95, 177] on input "d. Respect the confidentiality policies and provide only the information they a…" at bounding box center [95, 174] width 0 height 5
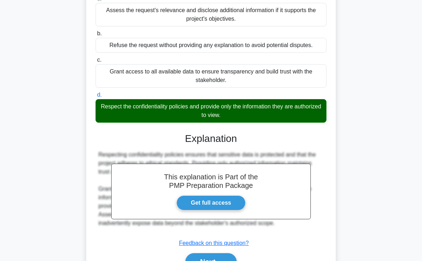
scroll to position [114, 0]
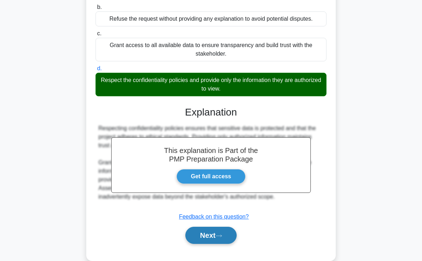
click at [205, 226] on button "Next" at bounding box center [210, 234] width 51 height 17
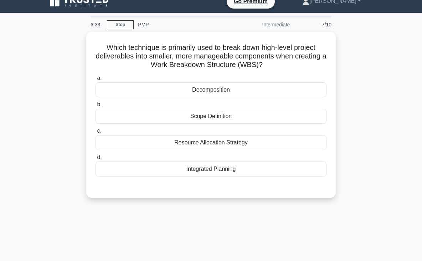
scroll to position [0, 0]
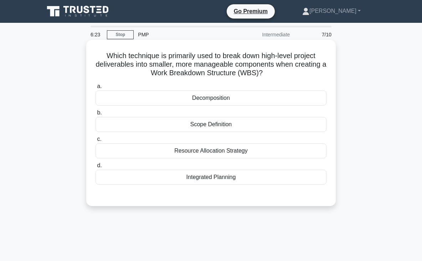
click at [228, 99] on div "Decomposition" at bounding box center [210, 97] width 231 height 15
click at [95, 89] on input "a. Decomposition" at bounding box center [95, 86] width 0 height 5
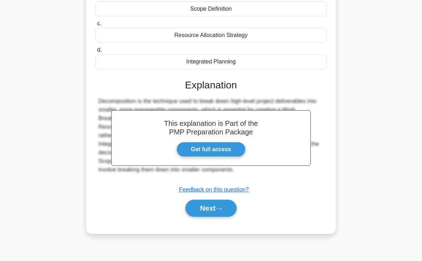
scroll to position [124, 0]
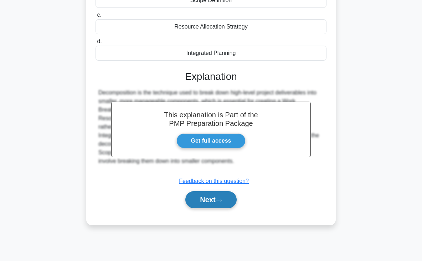
click at [200, 198] on button "Next" at bounding box center [210, 199] width 51 height 17
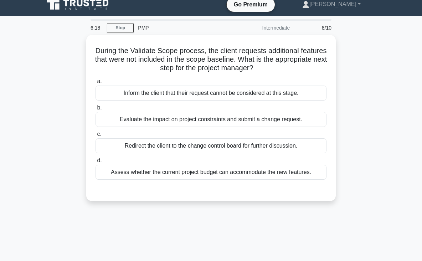
scroll to position [5, 0]
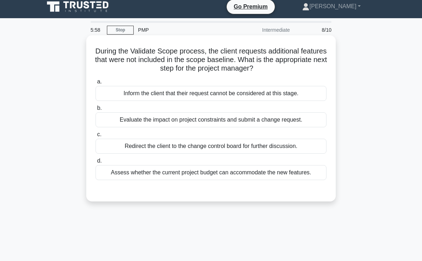
click at [226, 121] on div "Evaluate the impact on project constraints and submit a change request." at bounding box center [210, 119] width 231 height 15
click at [95, 110] on input "b. Evaluate the impact on project constraints and submit a change request." at bounding box center [95, 108] width 0 height 5
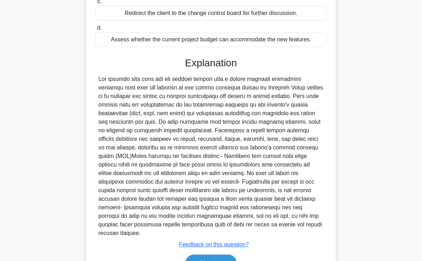
scroll to position [153, 0]
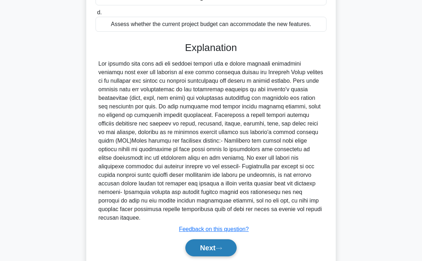
click at [213, 242] on button "Next" at bounding box center [210, 247] width 51 height 17
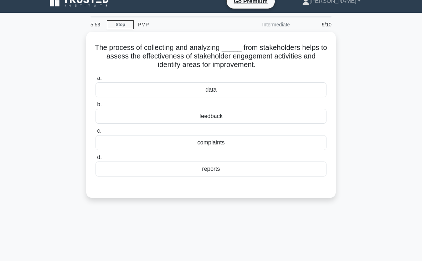
scroll to position [9, 0]
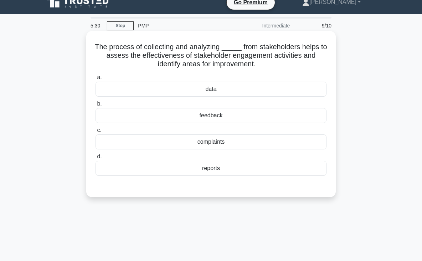
click at [212, 118] on div "feedback" at bounding box center [210, 115] width 231 height 15
click at [95, 106] on input "b. feedback" at bounding box center [95, 103] width 0 height 5
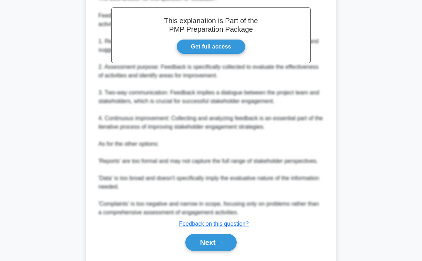
scroll to position [220, 0]
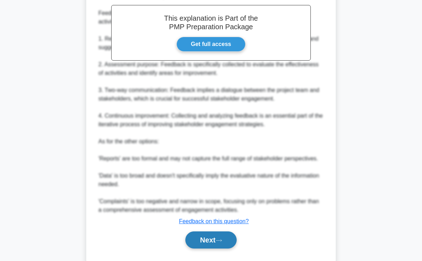
click at [210, 237] on button "Next" at bounding box center [210, 239] width 51 height 17
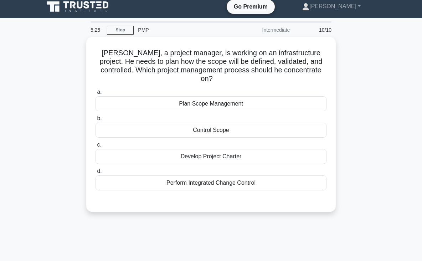
scroll to position [0, 0]
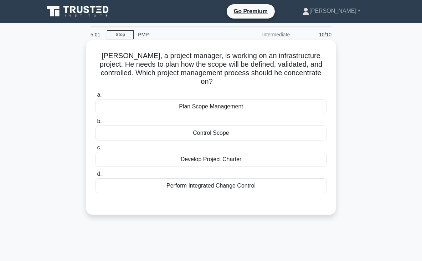
click at [203, 178] on div "Perform Integrated Change Control" at bounding box center [210, 185] width 231 height 15
click at [95, 176] on input "d. Perform Integrated Change Control" at bounding box center [95, 174] width 0 height 5
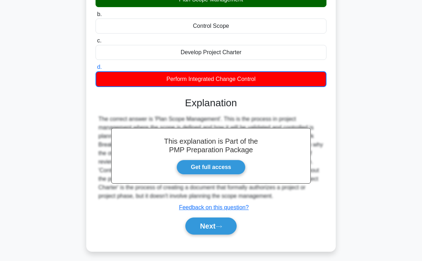
scroll to position [124, 0]
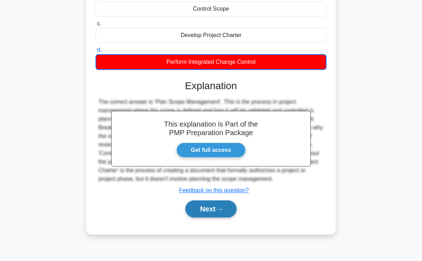
click at [207, 206] on button "Next" at bounding box center [210, 208] width 51 height 17
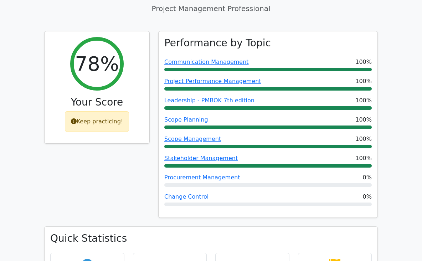
scroll to position [272, 0]
